Goal: Task Accomplishment & Management: Use online tool/utility

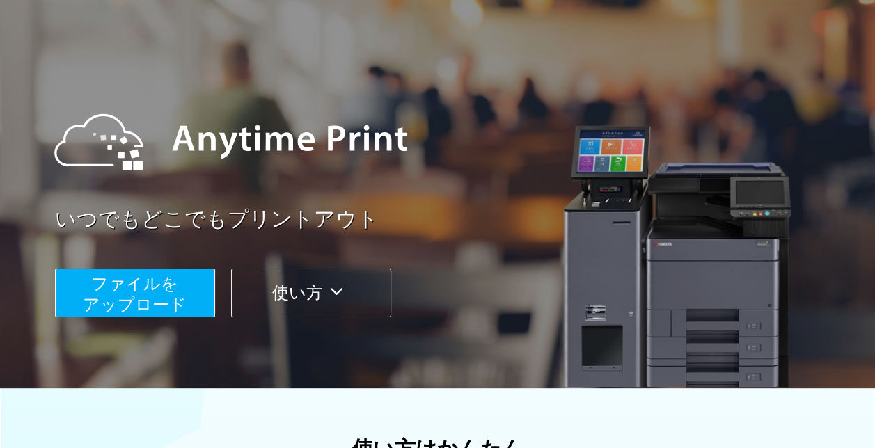
scroll to position [67, 0]
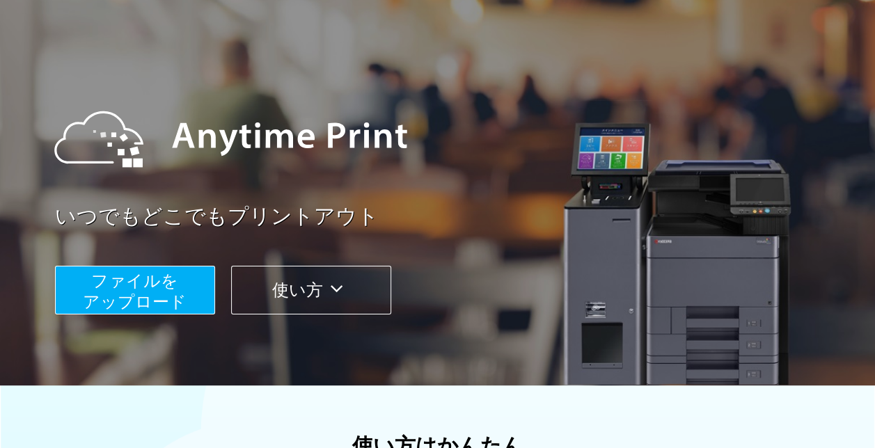
click at [125, 283] on span "ファイルを ​​アップロード" at bounding box center [135, 291] width 104 height 40
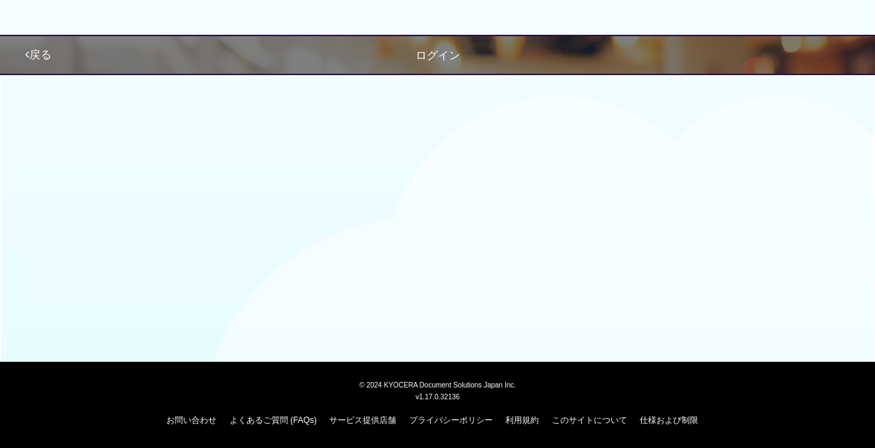
scroll to position [67, 0]
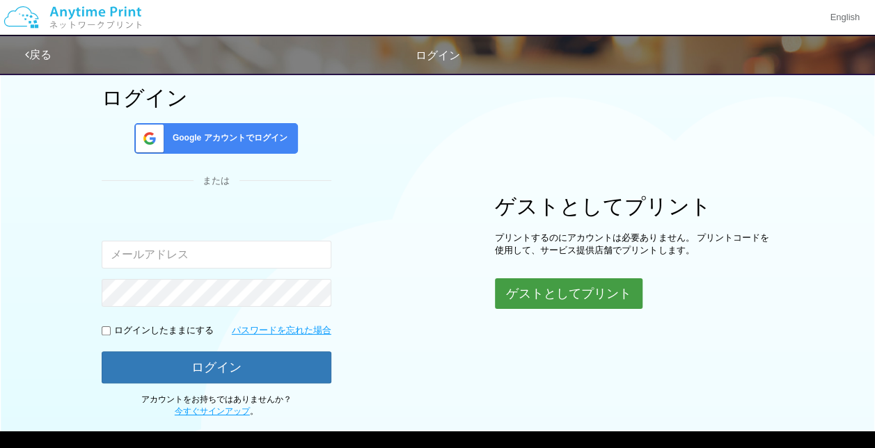
click at [548, 291] on button "ゲストとしてプリント" at bounding box center [569, 293] width 148 height 31
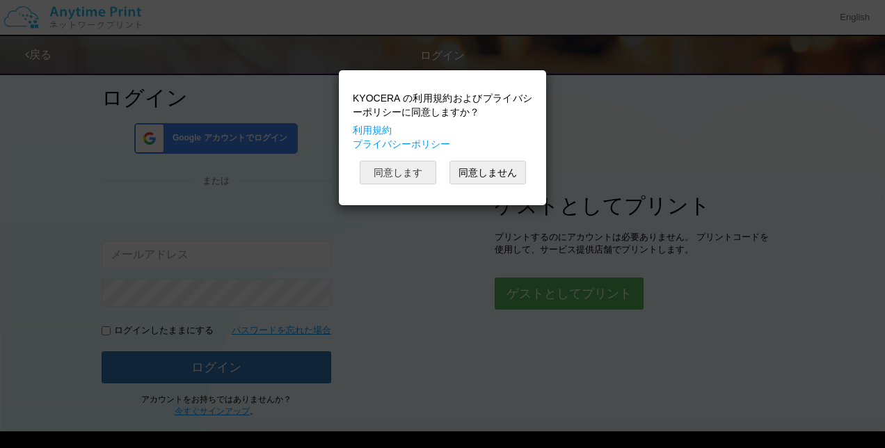
click at [388, 171] on button "同意します" at bounding box center [398, 173] width 77 height 24
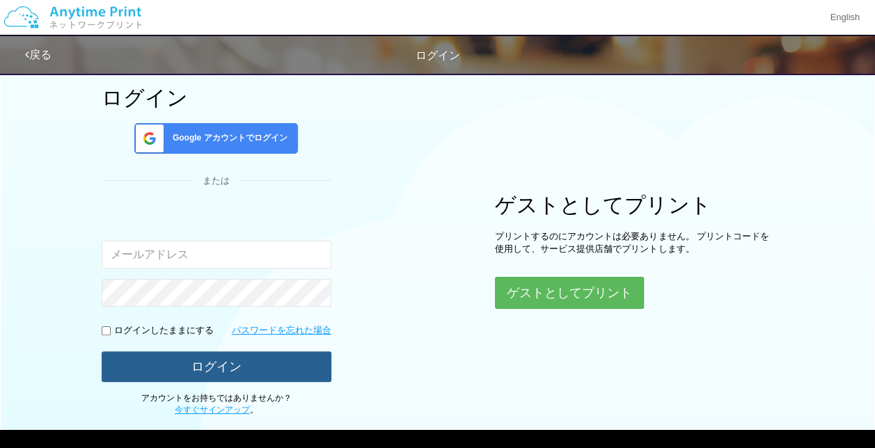
click at [205, 362] on button "ログイン" at bounding box center [217, 366] width 230 height 31
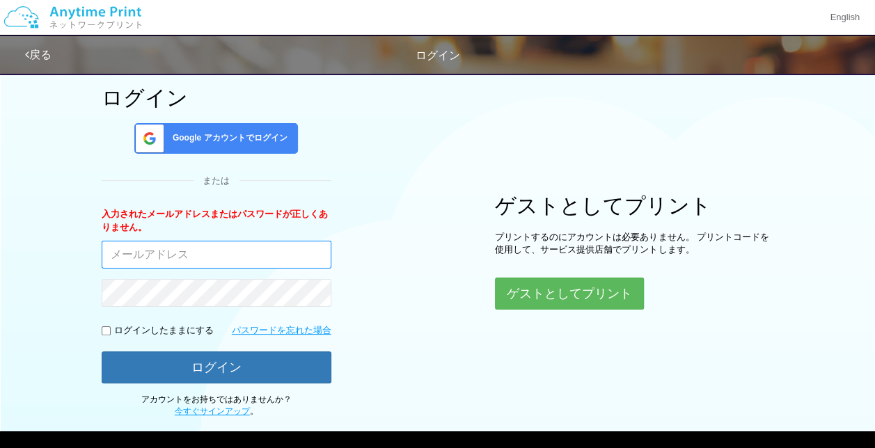
click at [111, 257] on input "email" at bounding box center [217, 255] width 230 height 28
type input "[EMAIL_ADDRESS][DOMAIN_NAME]"
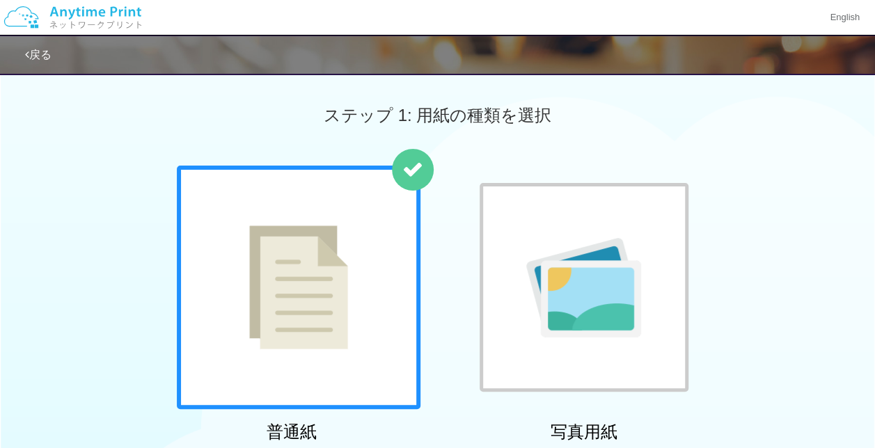
click at [230, 217] on div at bounding box center [299, 288] width 244 height 244
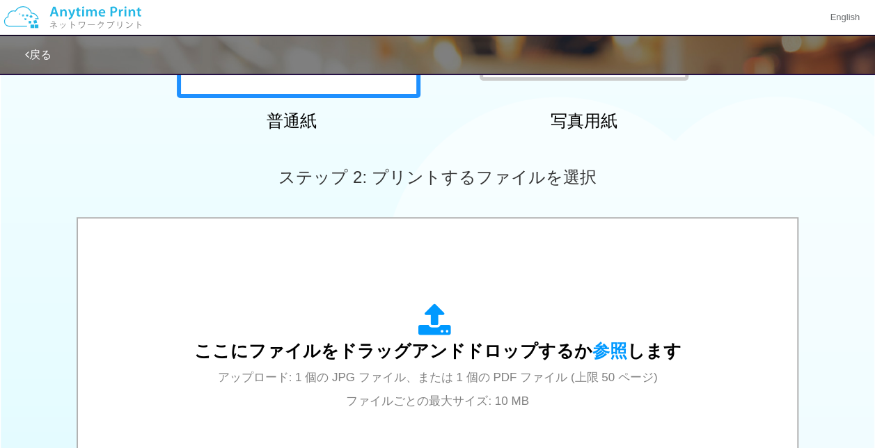
scroll to position [312, 0]
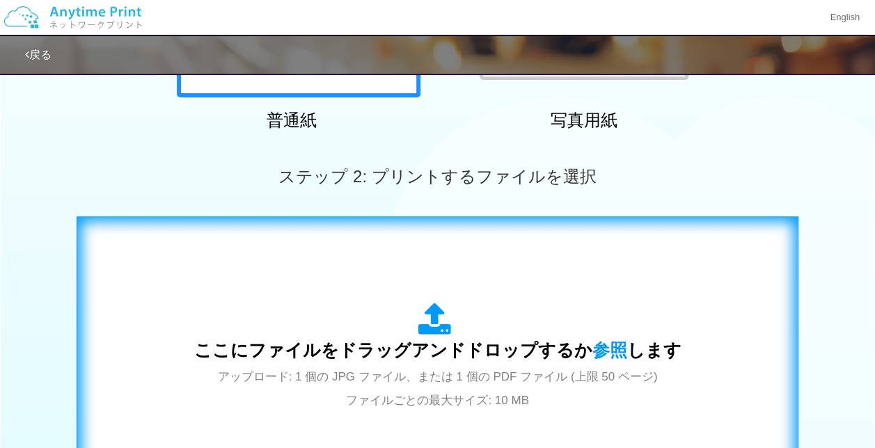
click at [131, 256] on div "ここにファイルをドラッグアンドドロップするか 参照 します アップロード: 1 個の JPG ファイル、または 1 個の PDF ファイル (上限 50 ペー…" at bounding box center [437, 357] width 692 height 252
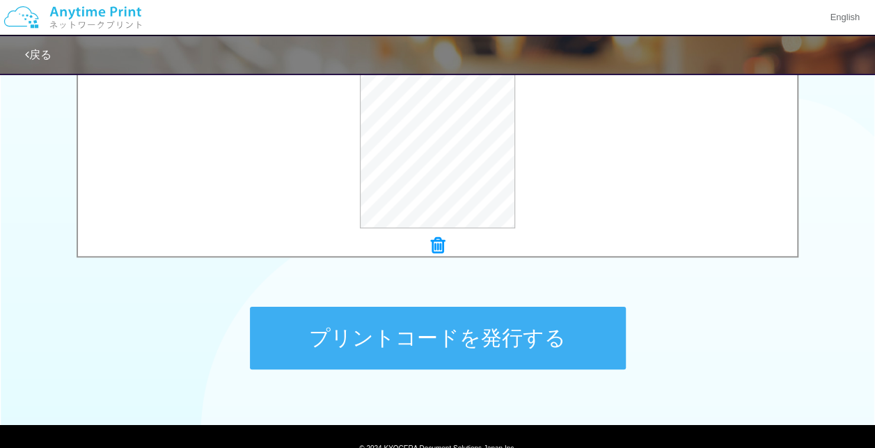
scroll to position [553, 0]
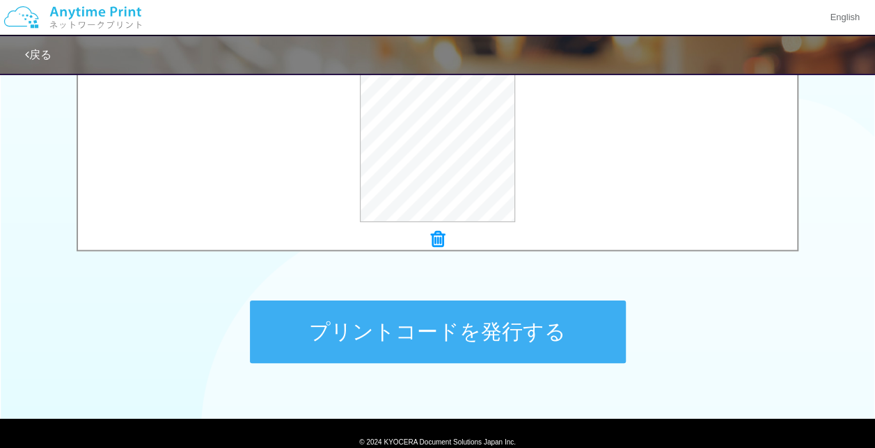
click at [424, 331] on button "プリントコードを発行する" at bounding box center [438, 332] width 376 height 63
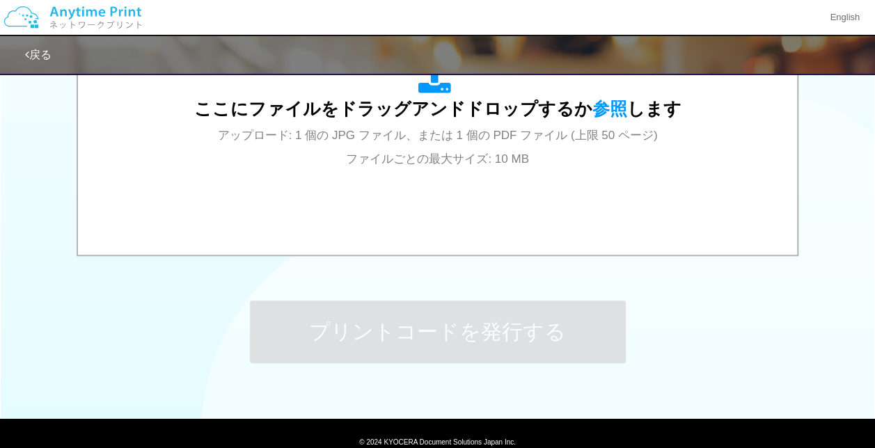
scroll to position [0, 0]
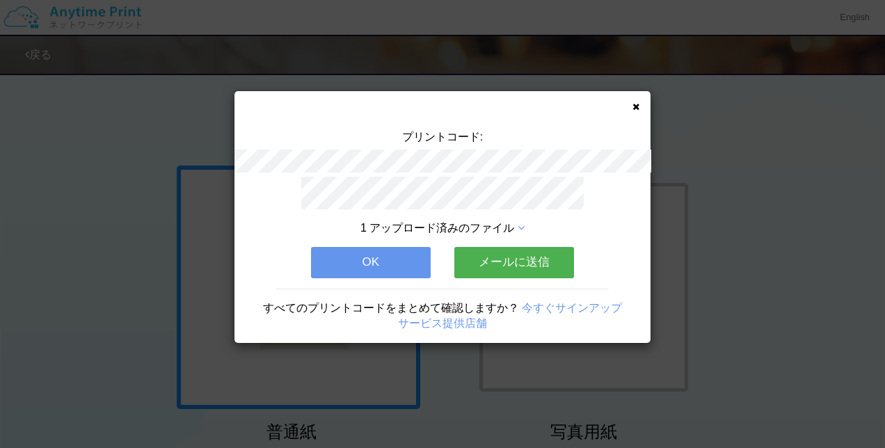
click at [358, 267] on button "OK" at bounding box center [371, 262] width 120 height 31
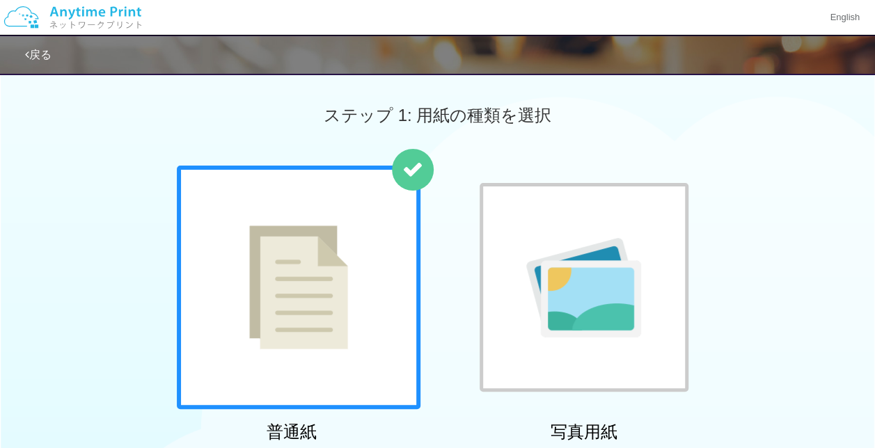
click at [429, 246] on div "普通紙 写真用紙" at bounding box center [438, 307] width 536 height 283
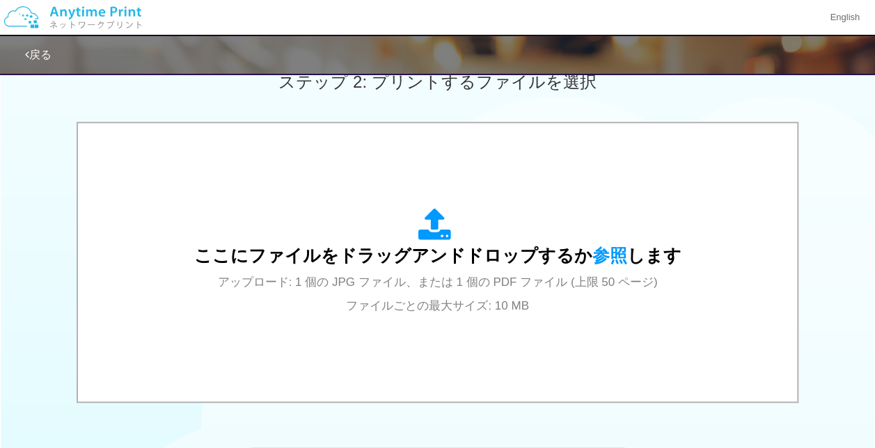
scroll to position [407, 0]
